Goal: Information Seeking & Learning: Learn about a topic

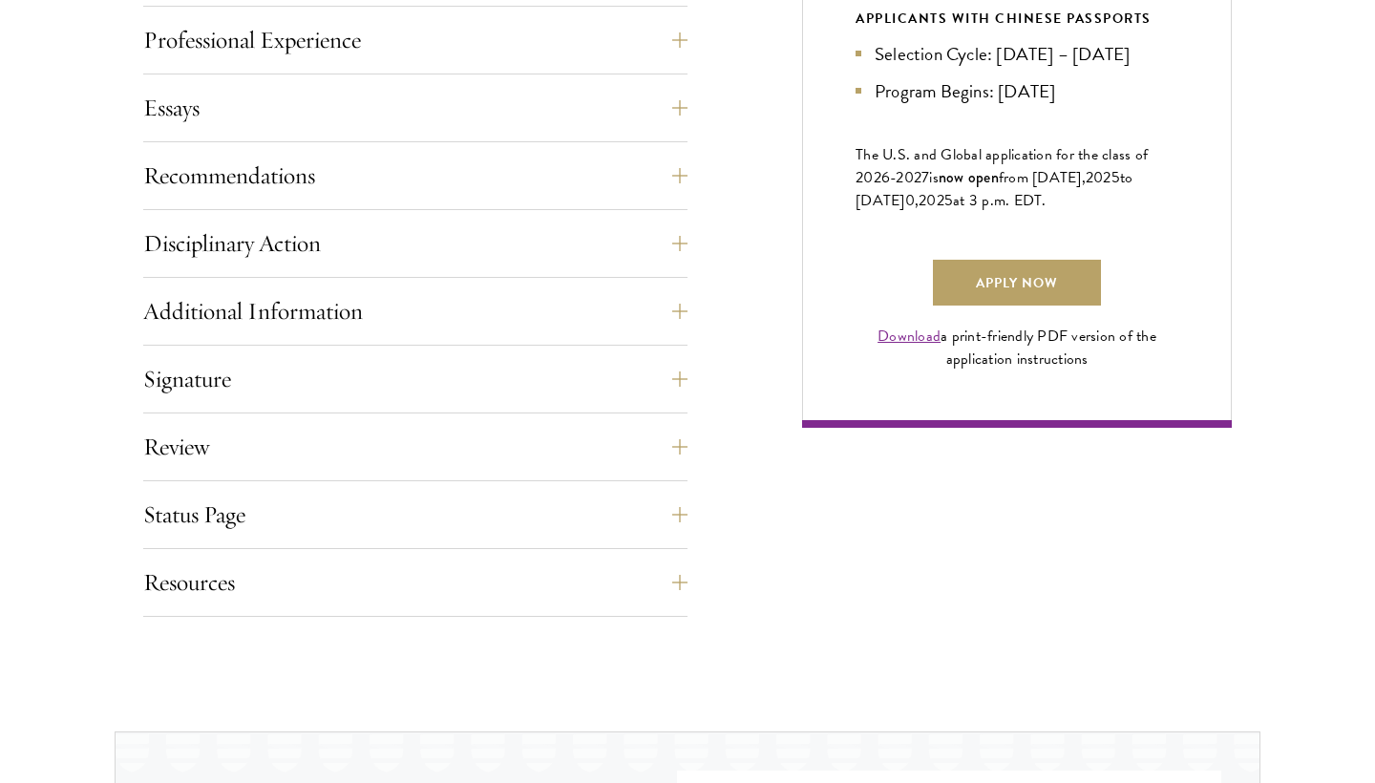
scroll to position [1278, 0]
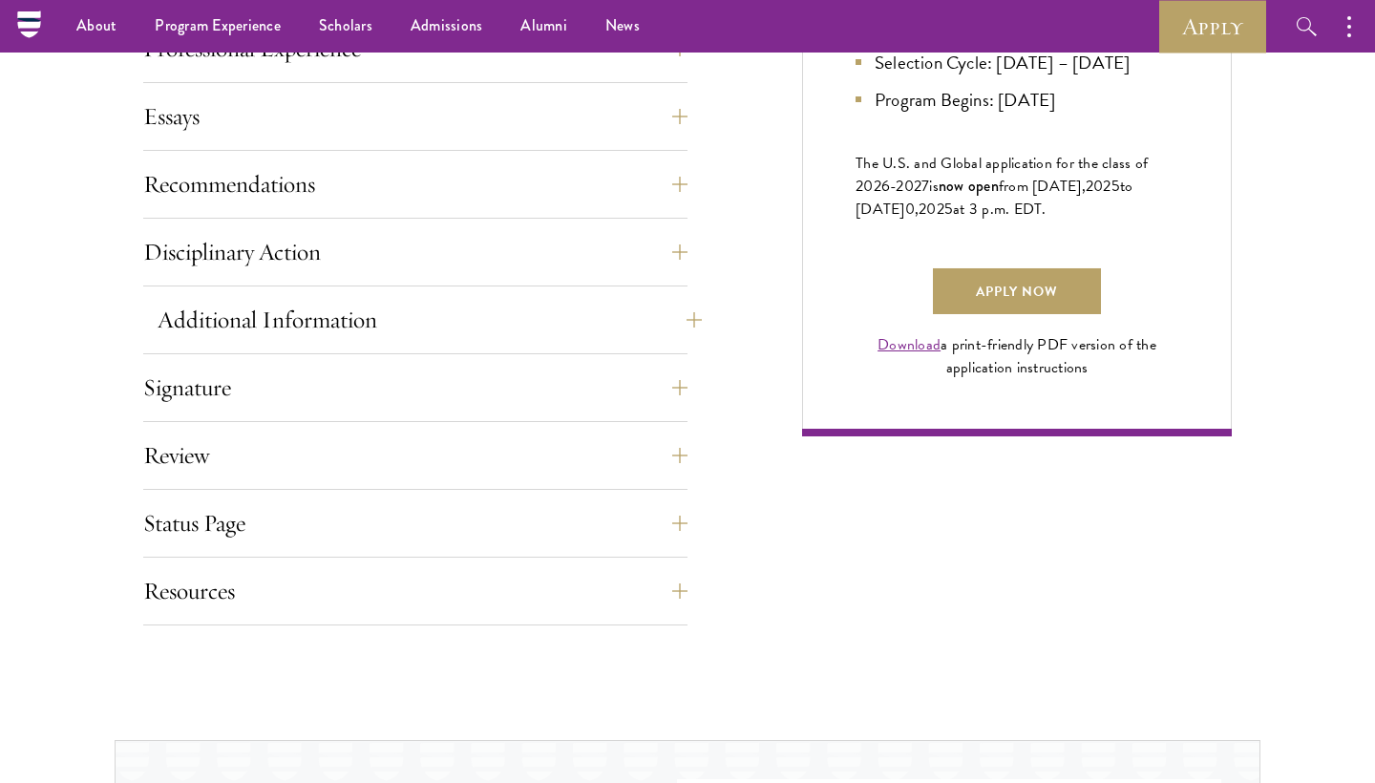
click at [395, 324] on button "Additional Information" at bounding box center [430, 320] width 544 height 46
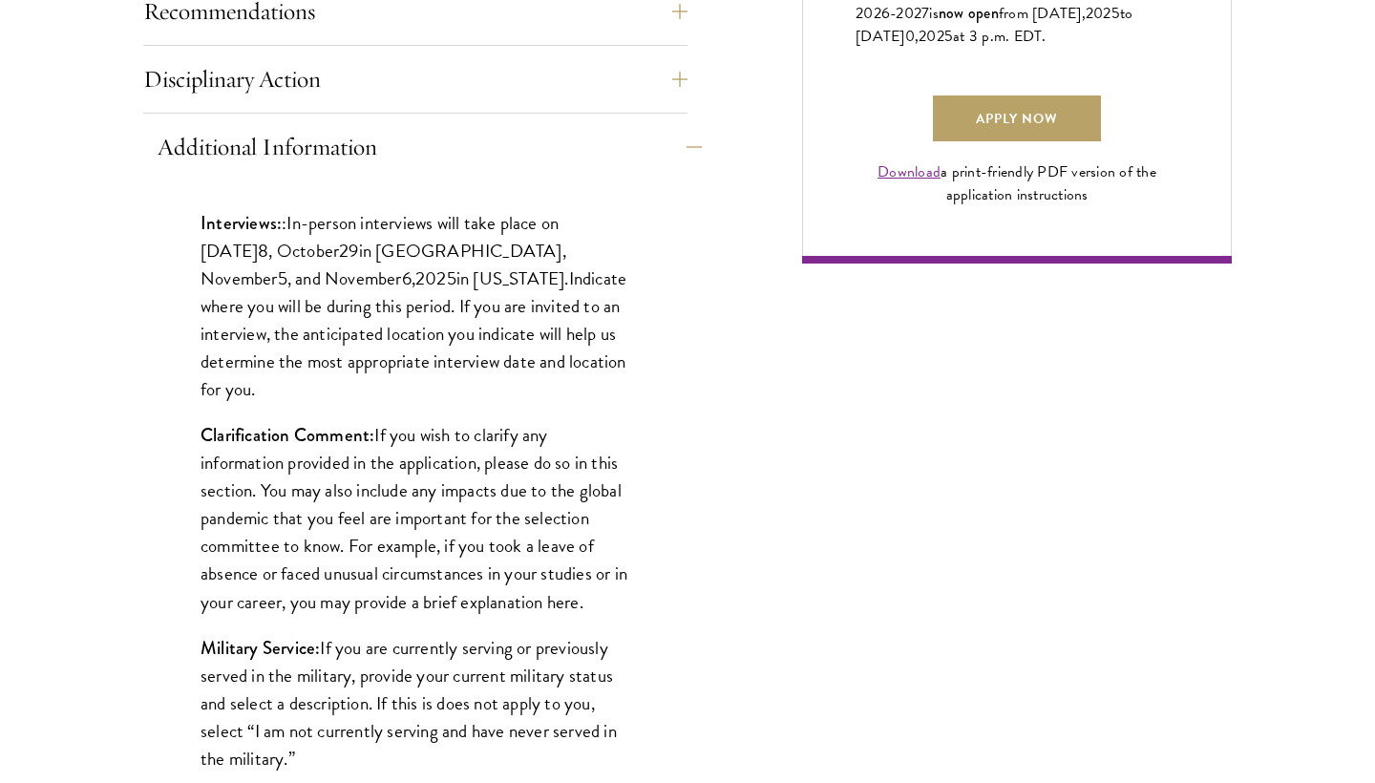
scroll to position [1618, 0]
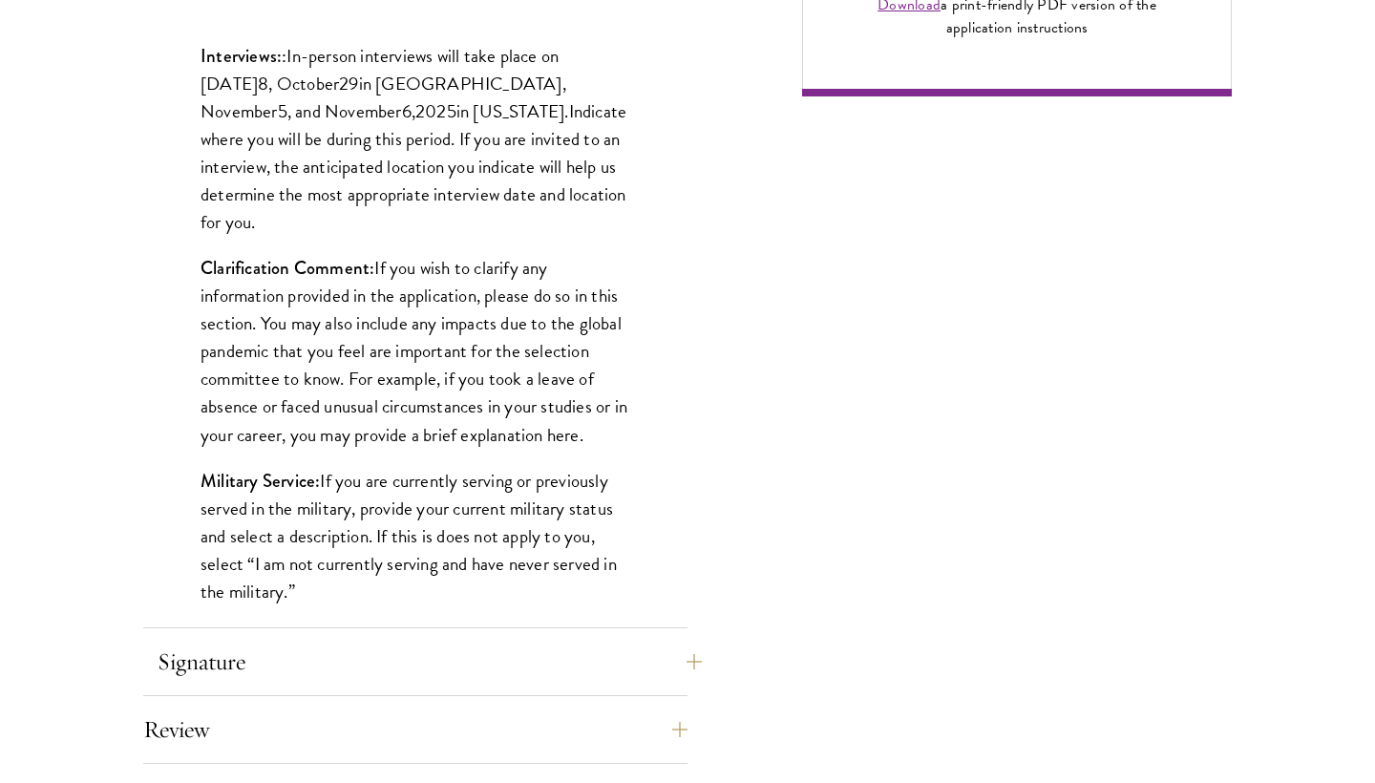
click at [224, 654] on button "Signature" at bounding box center [430, 662] width 544 height 46
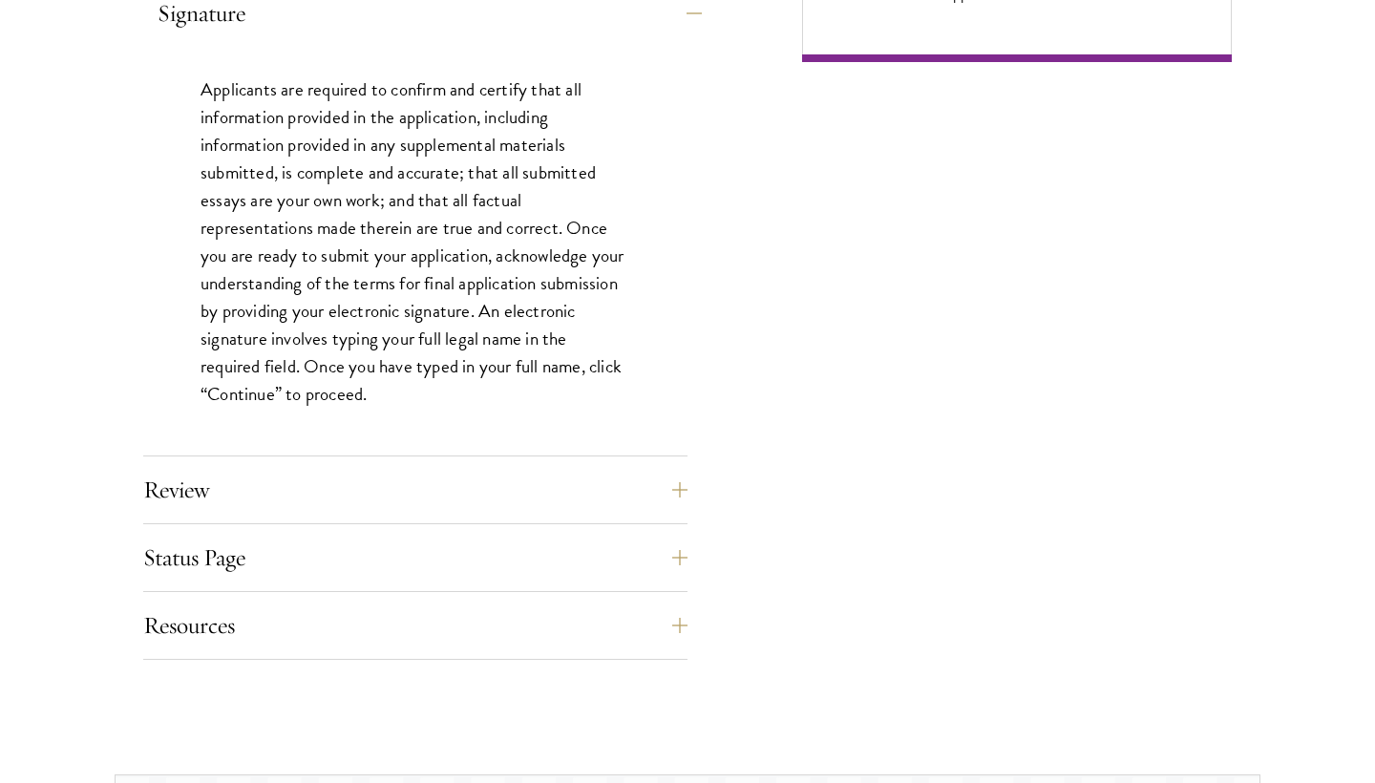
scroll to position [1658, 0]
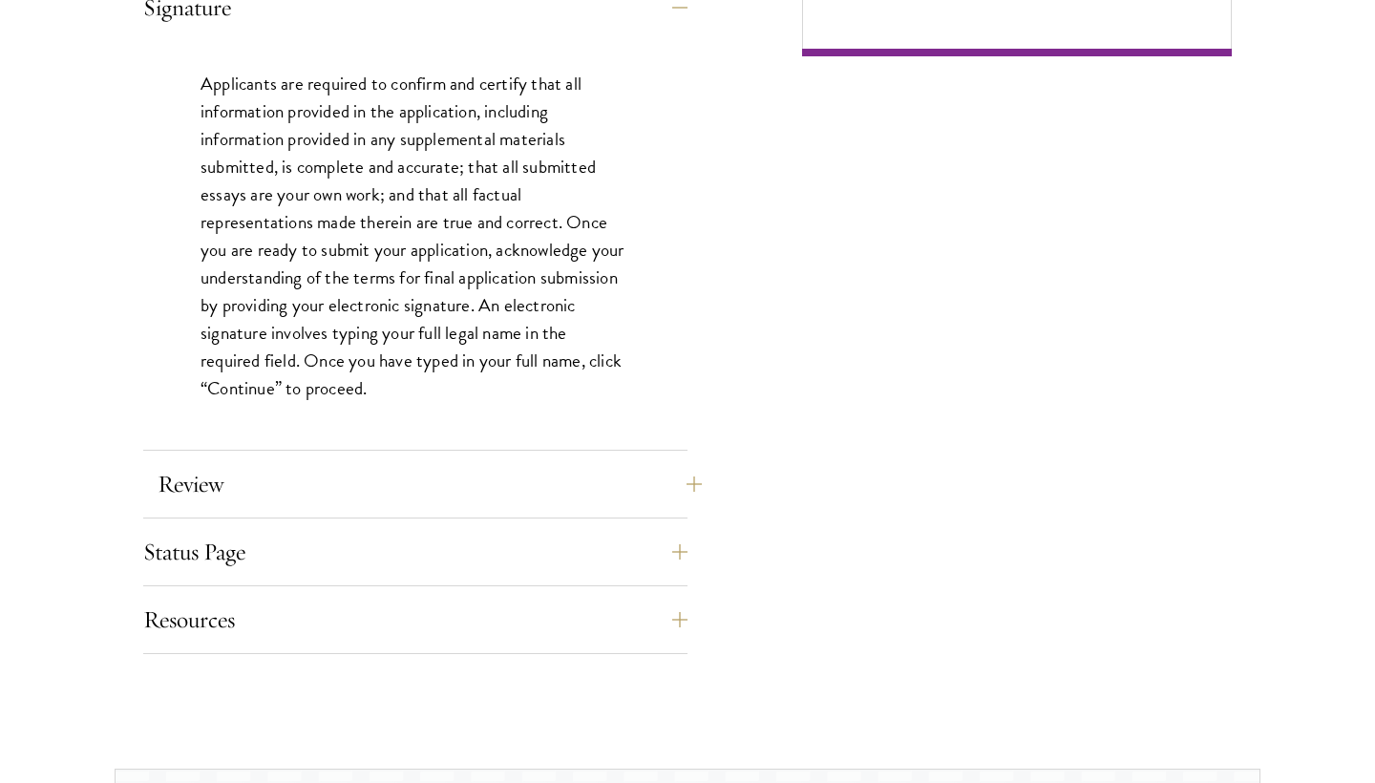
click at [229, 494] on button "Review" at bounding box center [430, 484] width 544 height 46
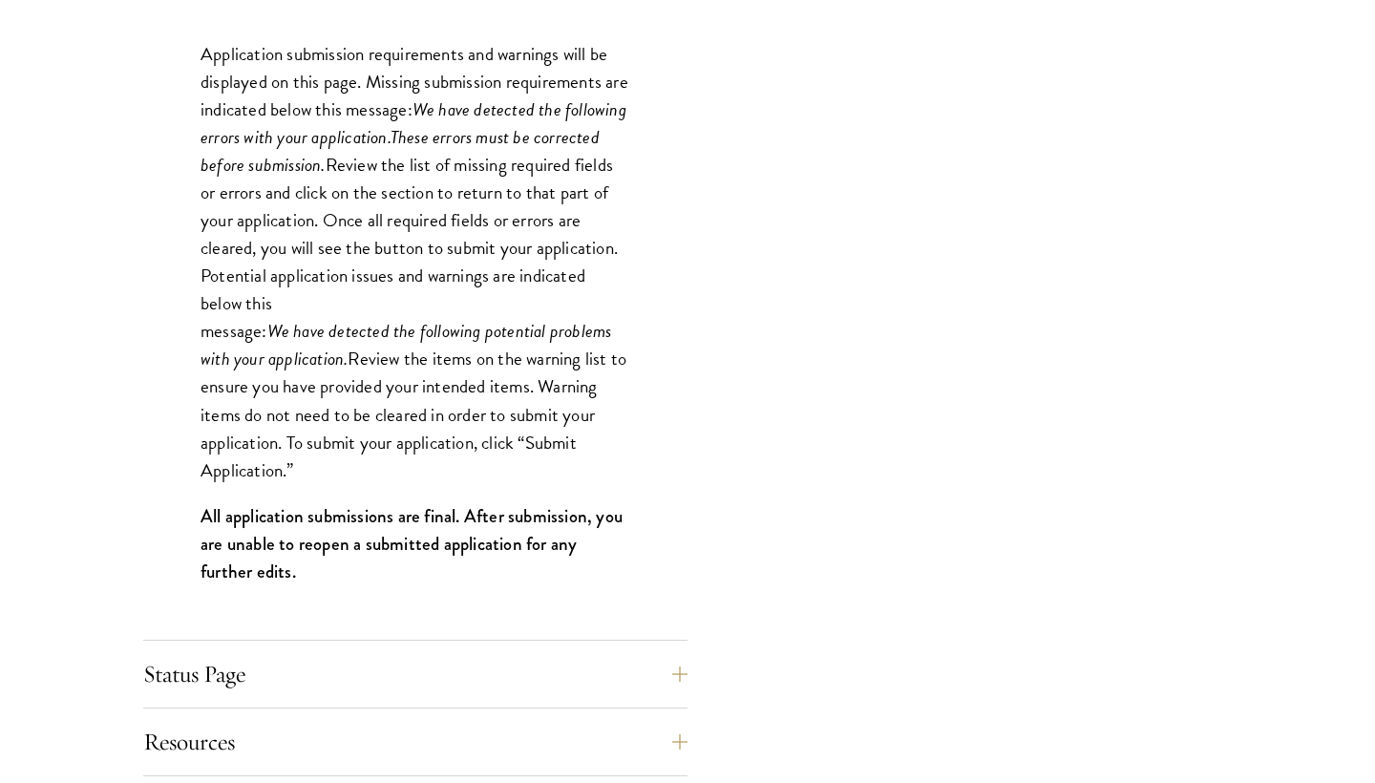
scroll to position [1967, 0]
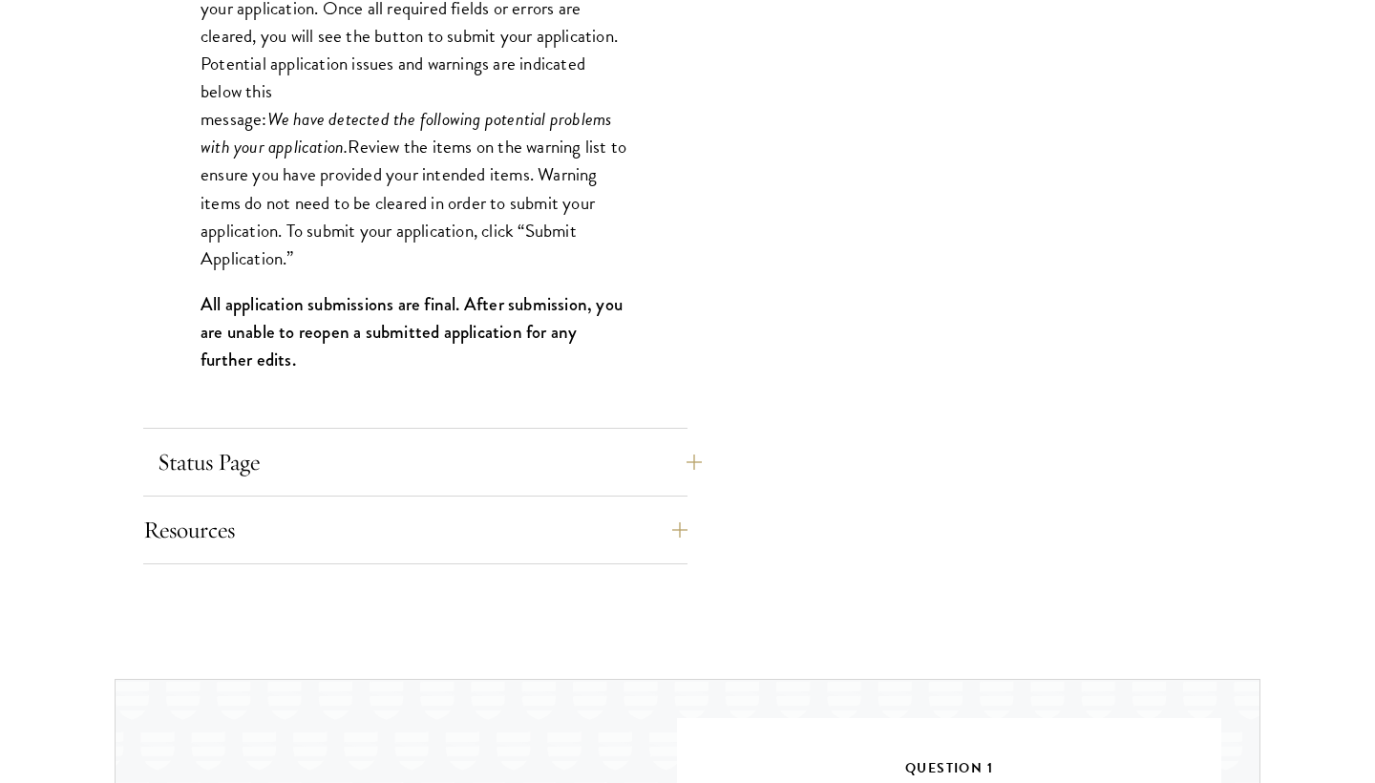
click at [240, 479] on button "Status Page" at bounding box center [430, 462] width 544 height 46
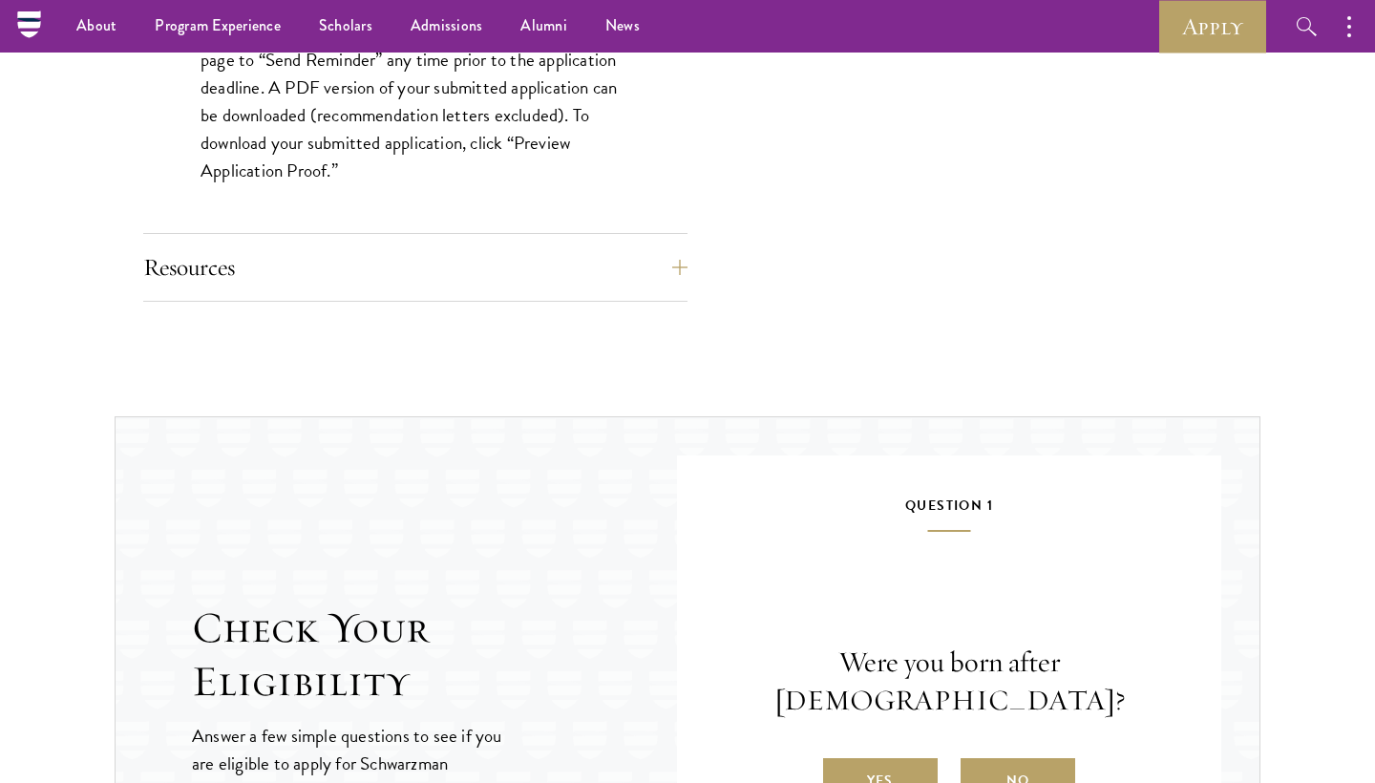
scroll to position [1981, 0]
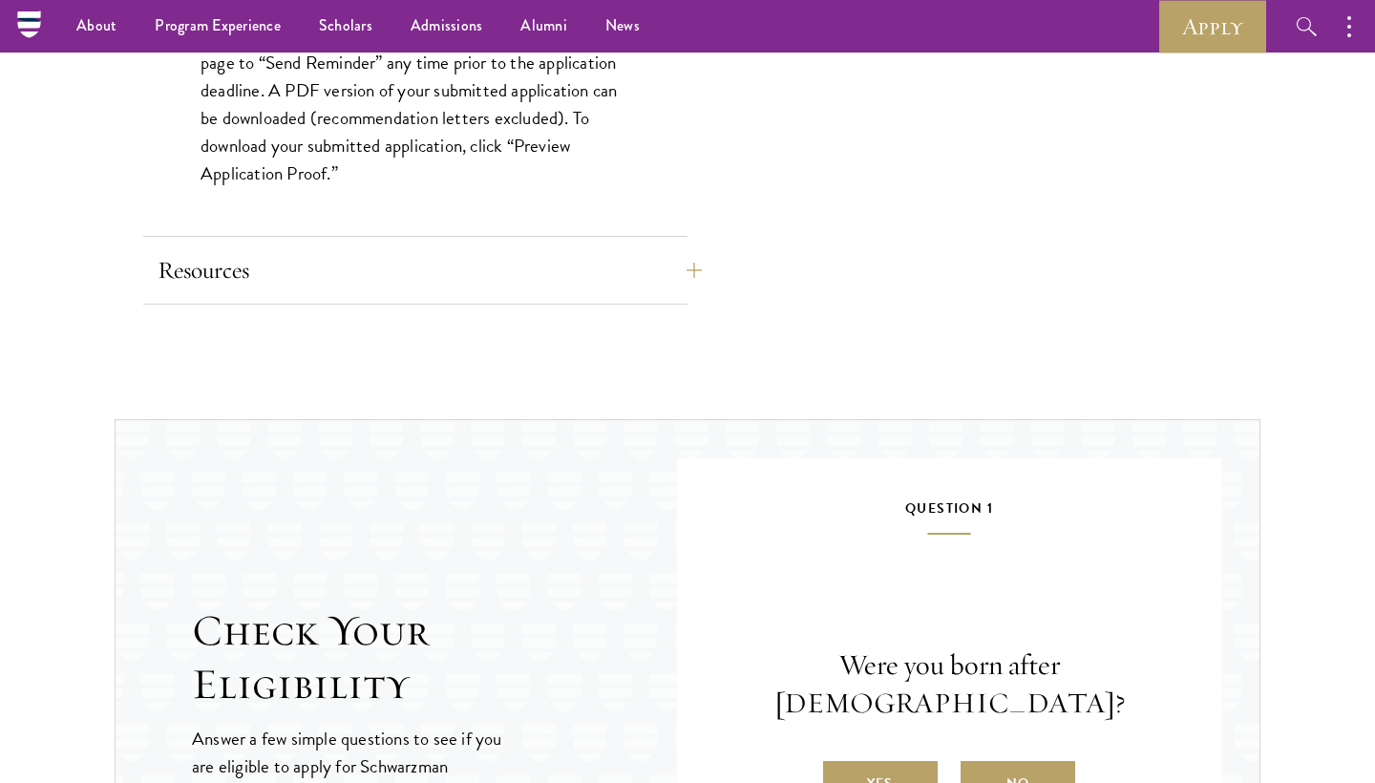
click at [238, 278] on button "Resources" at bounding box center [430, 270] width 544 height 46
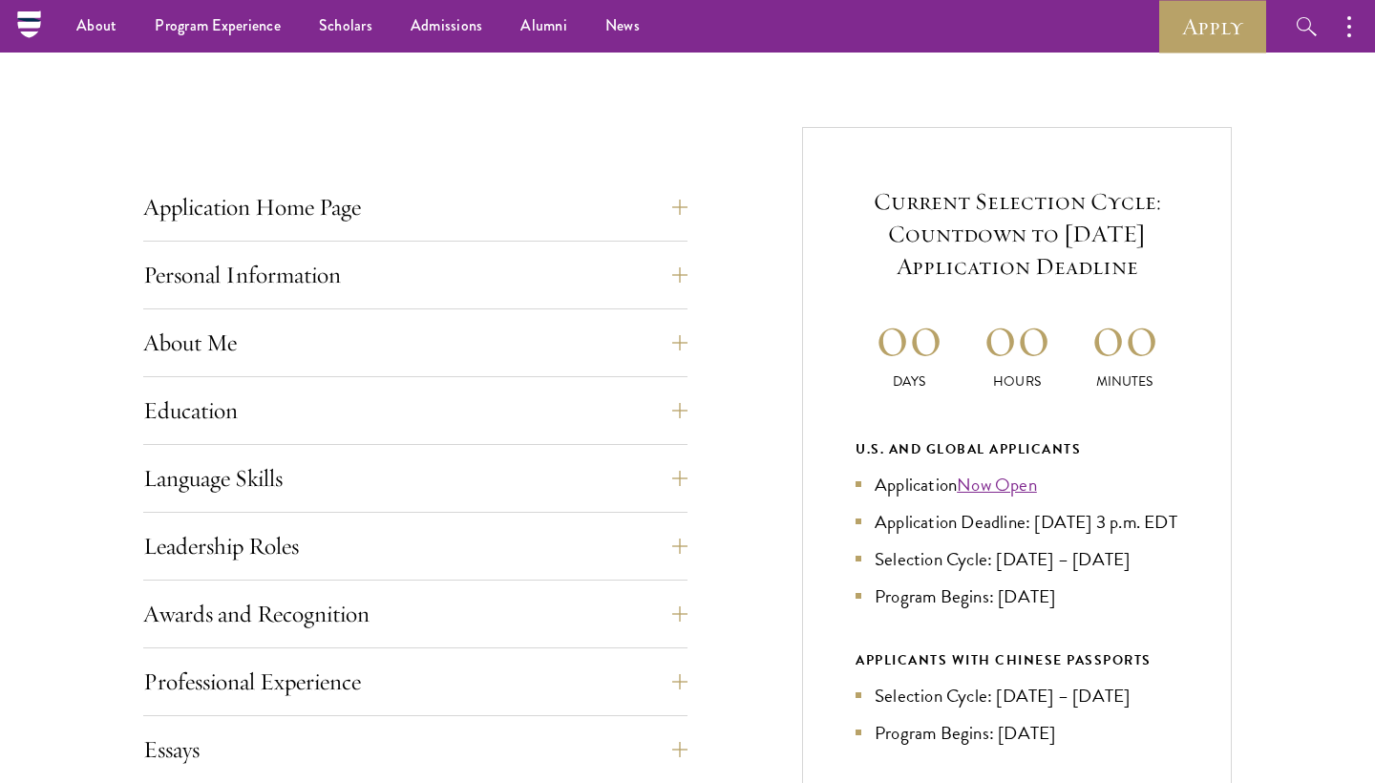
scroll to position [507, 0]
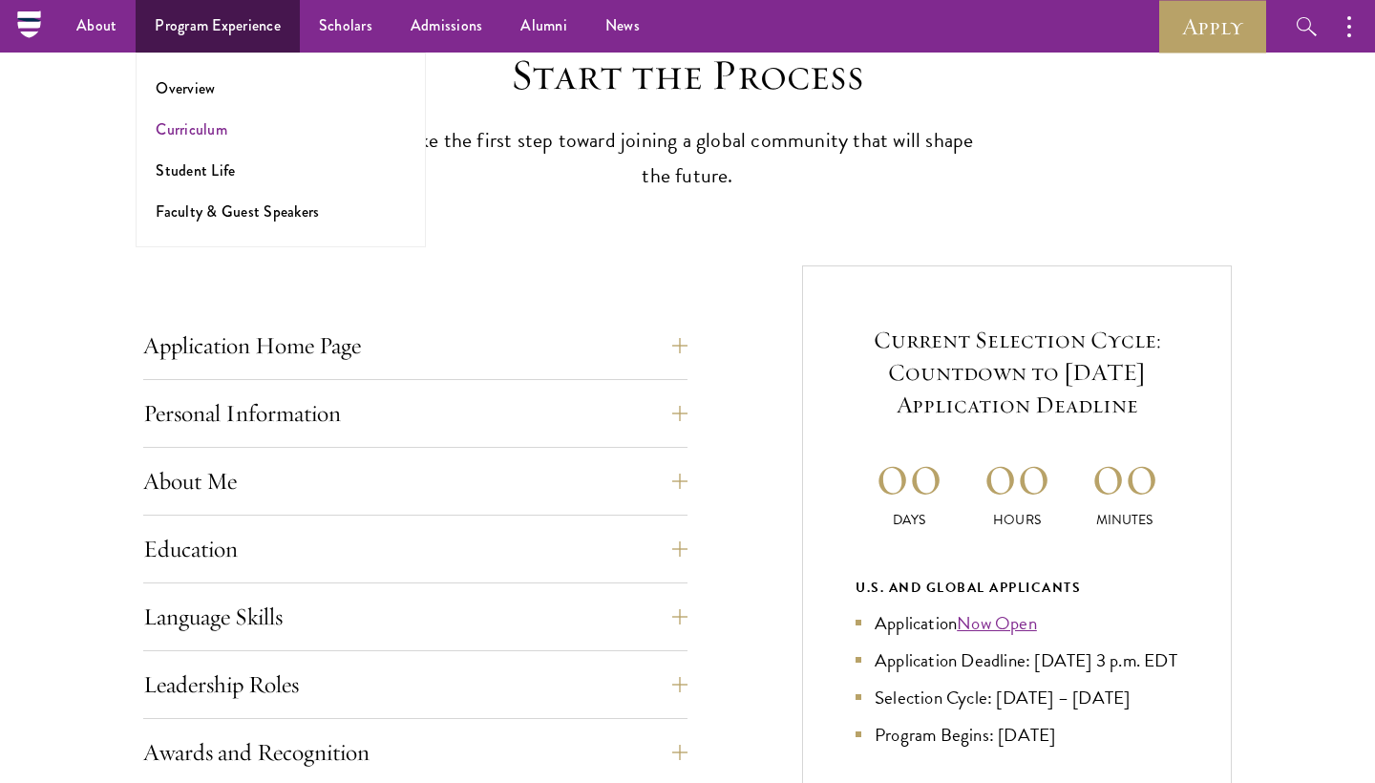
click at [207, 134] on link "Curriculum" at bounding box center [192, 129] width 72 height 22
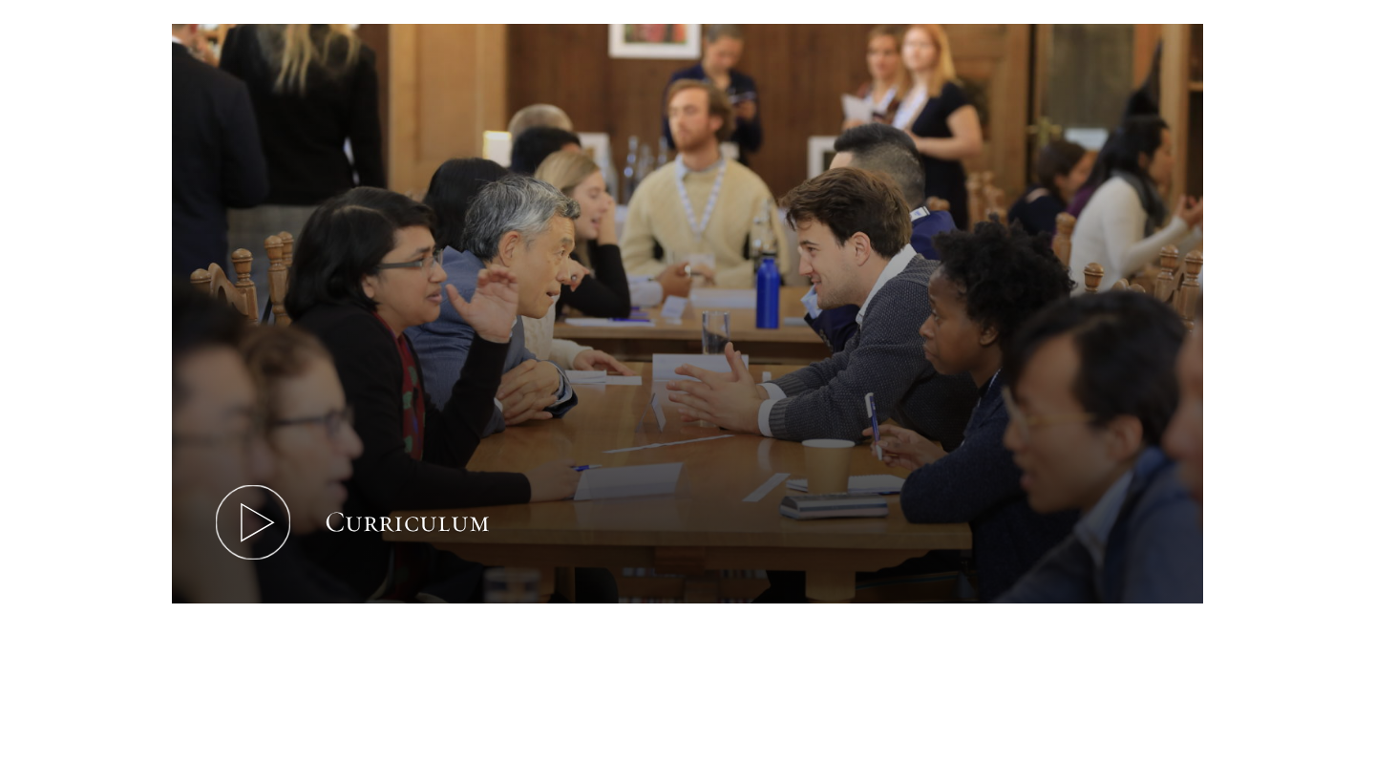
scroll to position [827, 0]
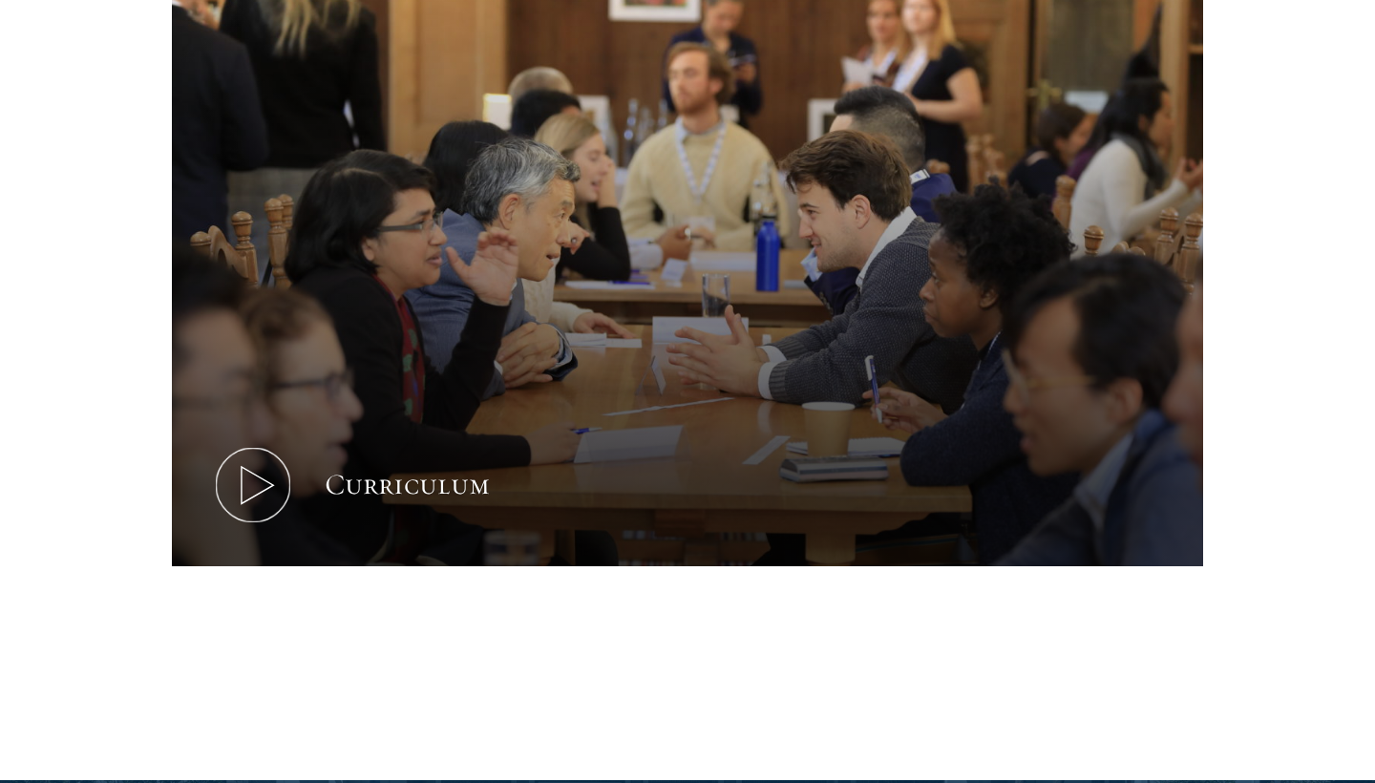
click at [252, 486] on icon at bounding box center [253, 485] width 86 height 86
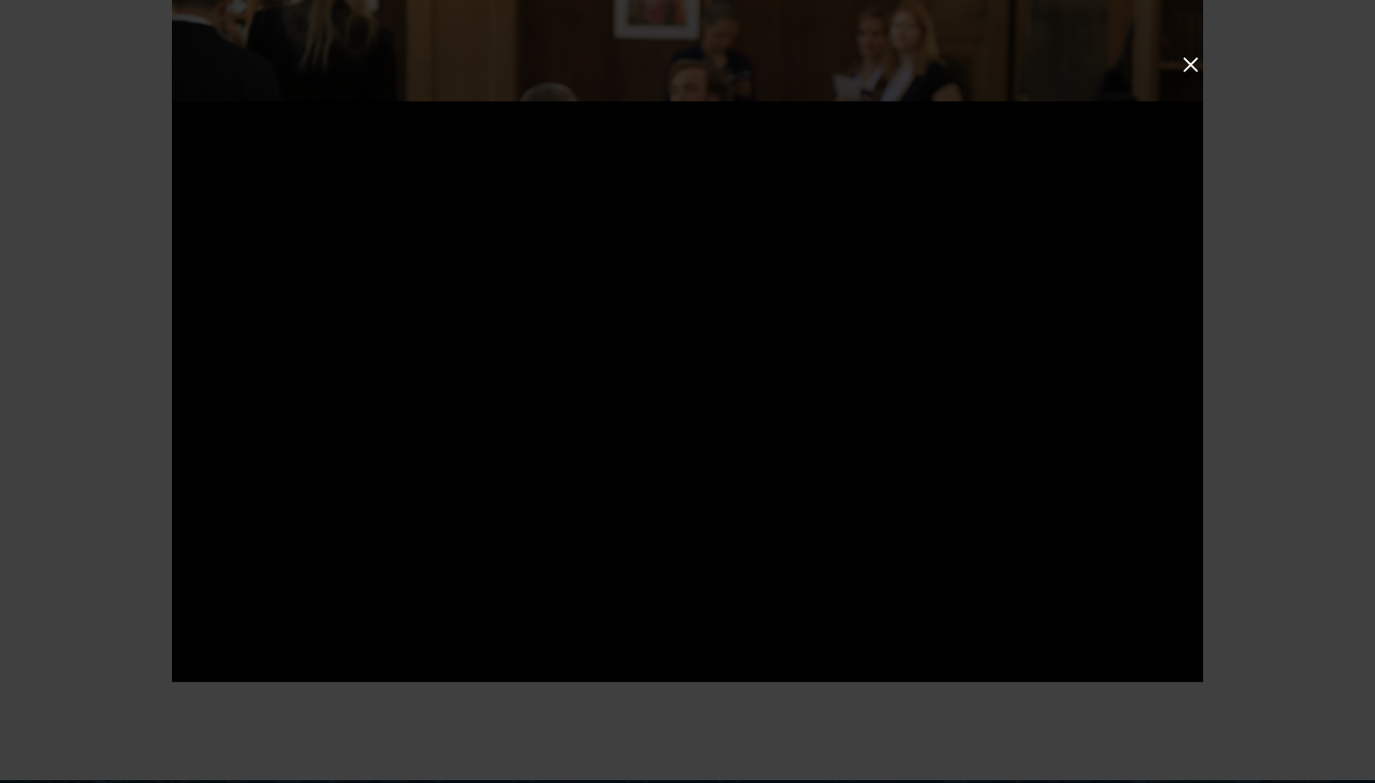
click at [1186, 64] on button at bounding box center [1190, 65] width 25 height 25
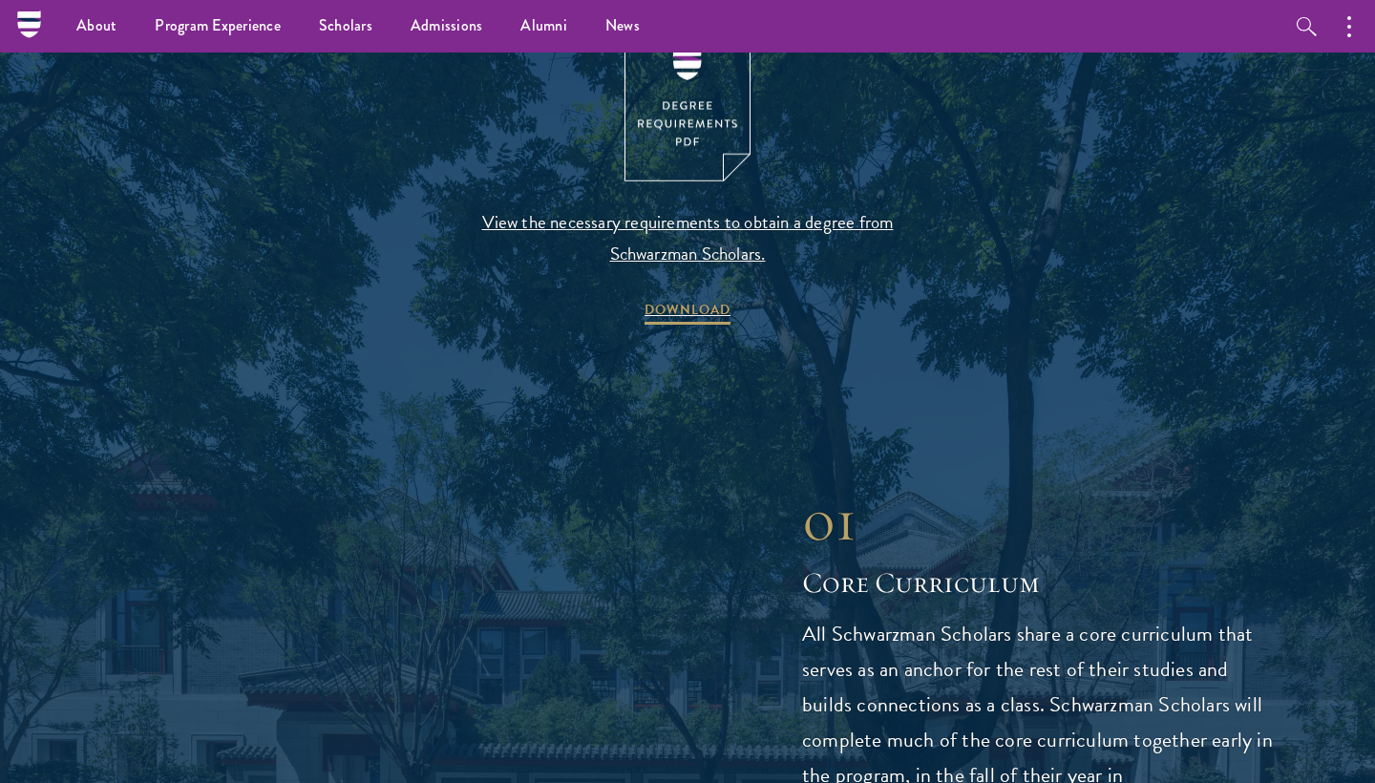
scroll to position [2109, 0]
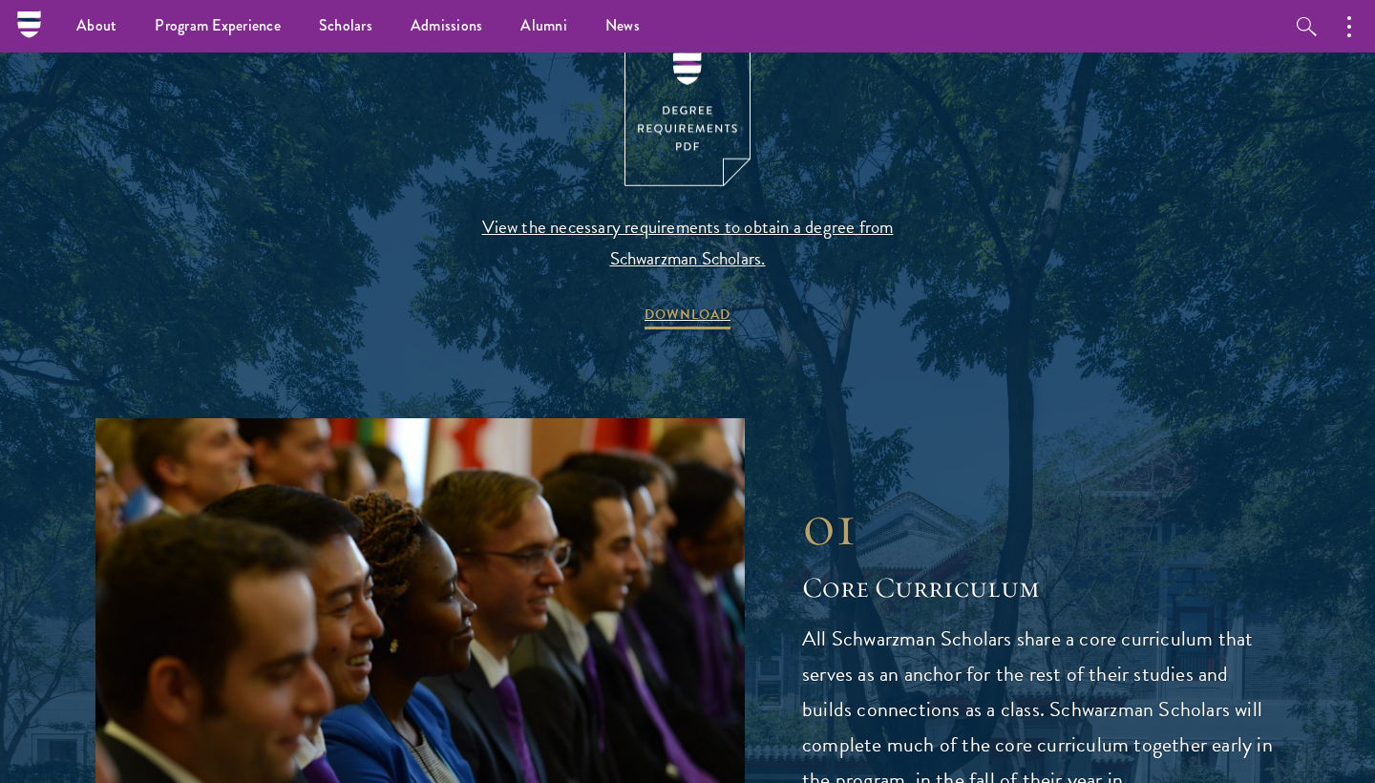
click at [680, 106] on img at bounding box center [687, 105] width 126 height 163
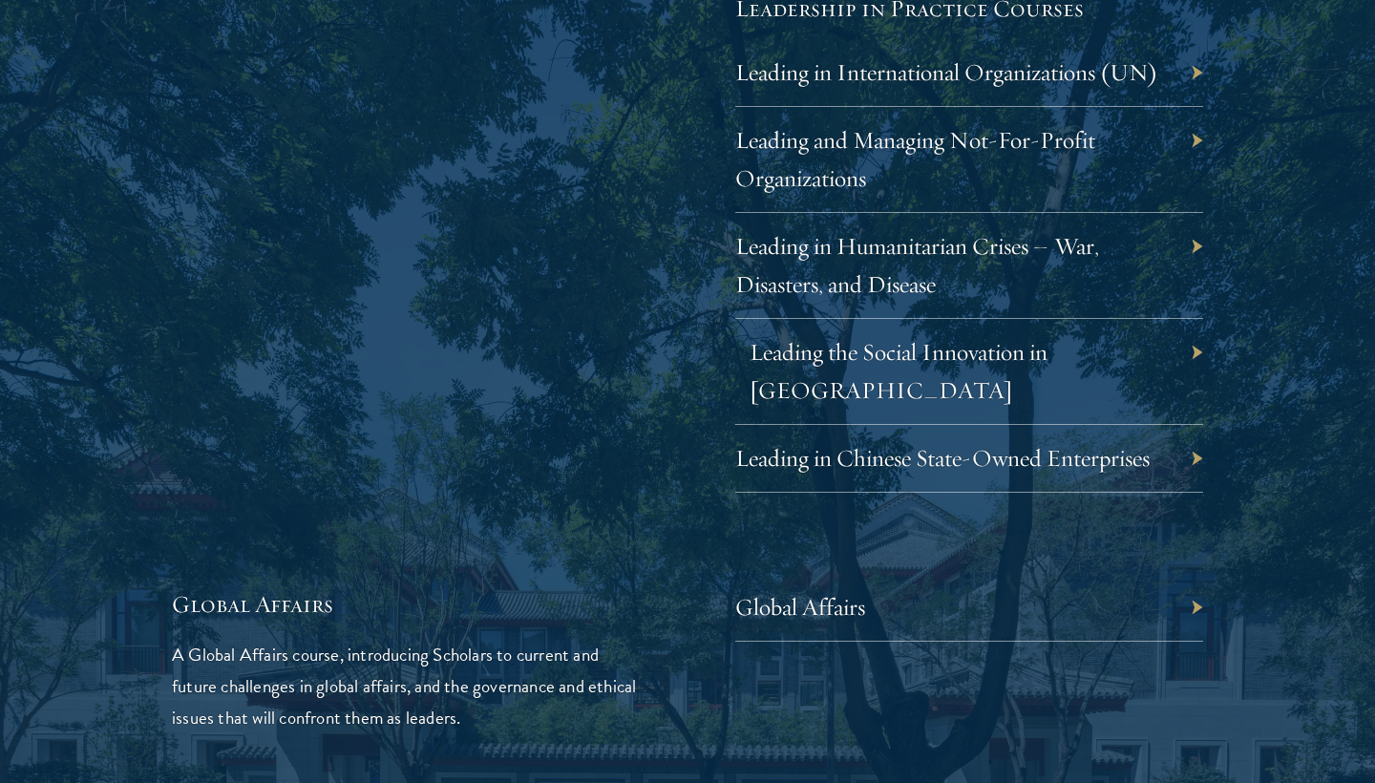
scroll to position [4006, 0]
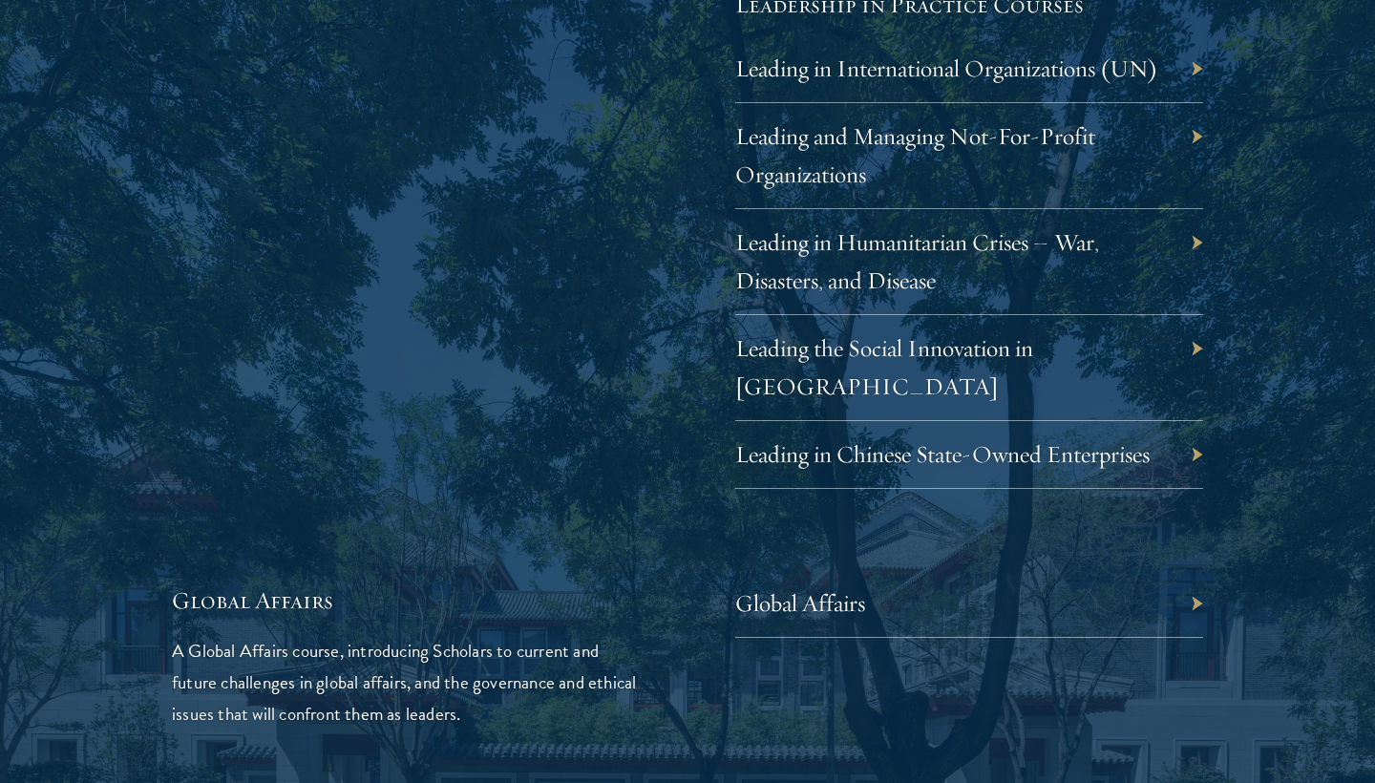
click at [1188, 570] on div "Global Affairs" at bounding box center [969, 604] width 468 height 68
click at [810, 588] on link "Global Affairs" at bounding box center [814, 603] width 130 height 30
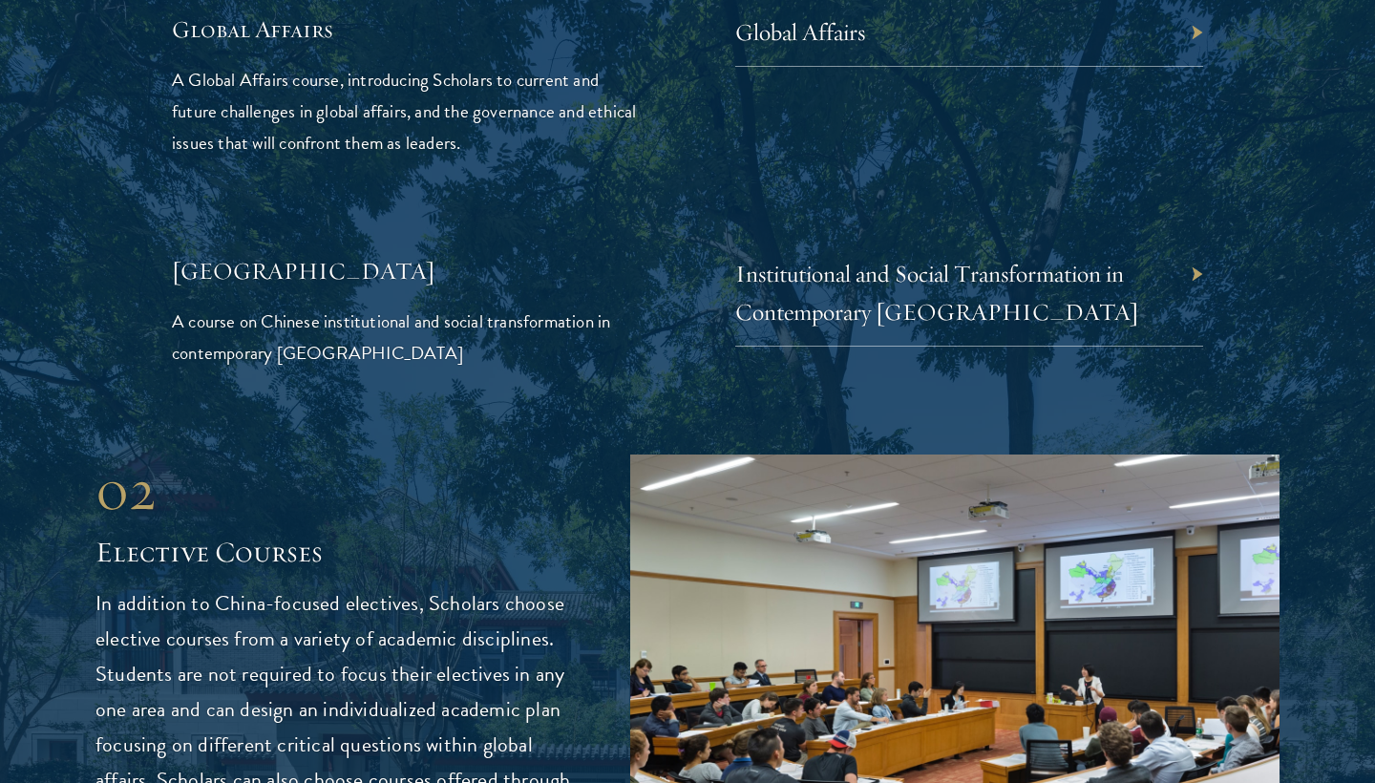
scroll to position [4748, 0]
